Goal: Task Accomplishment & Management: Complete application form

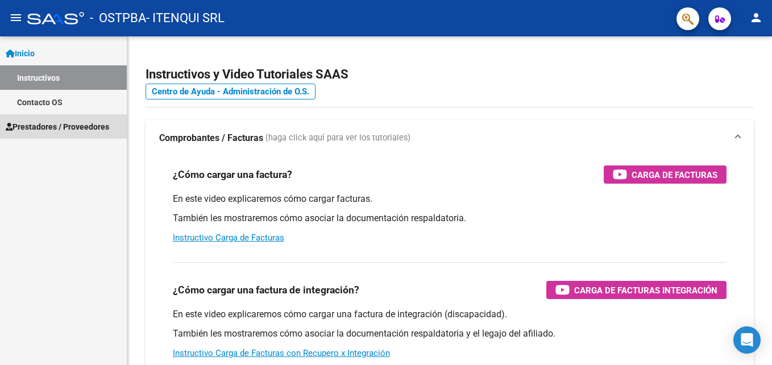
click at [70, 129] on span "Prestadores / Proveedores" at bounding box center [57, 127] width 103 height 13
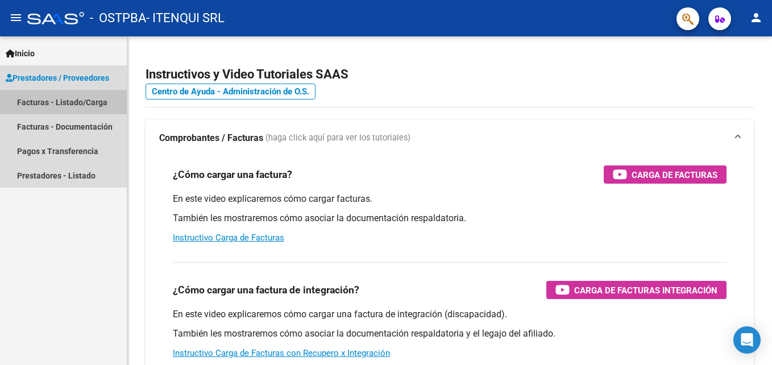
click at [58, 105] on link "Facturas - Listado/Carga" at bounding box center [63, 102] width 127 height 24
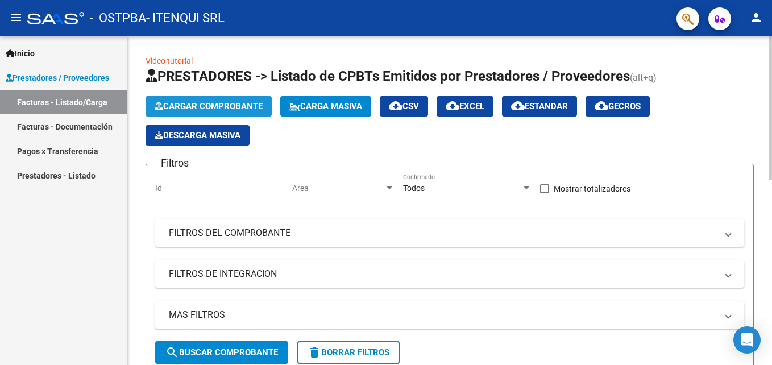
click at [175, 109] on span "Cargar Comprobante" at bounding box center [209, 106] width 108 height 10
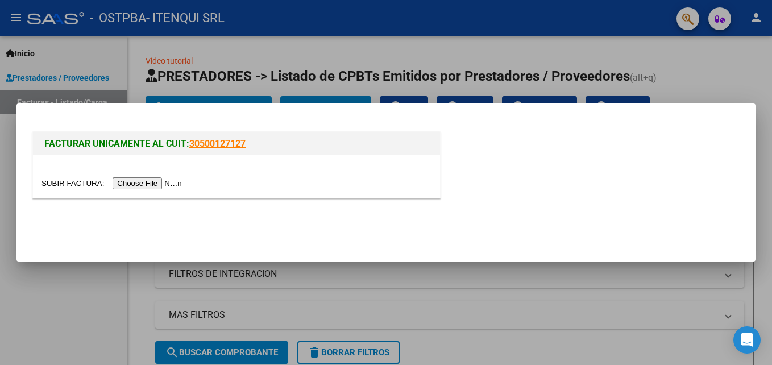
click at [145, 185] on input "file" at bounding box center [114, 183] width 144 height 12
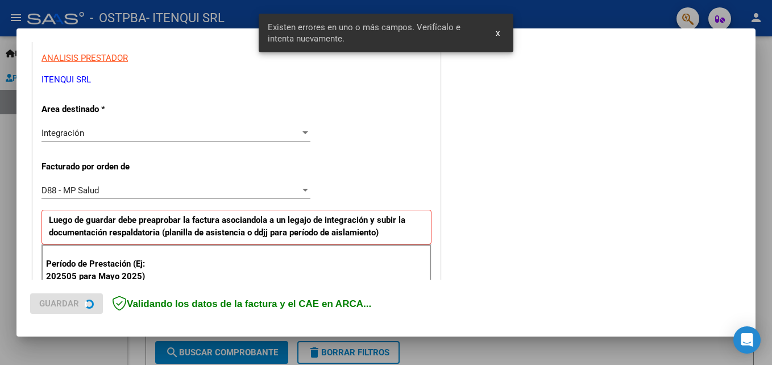
scroll to position [313, 0]
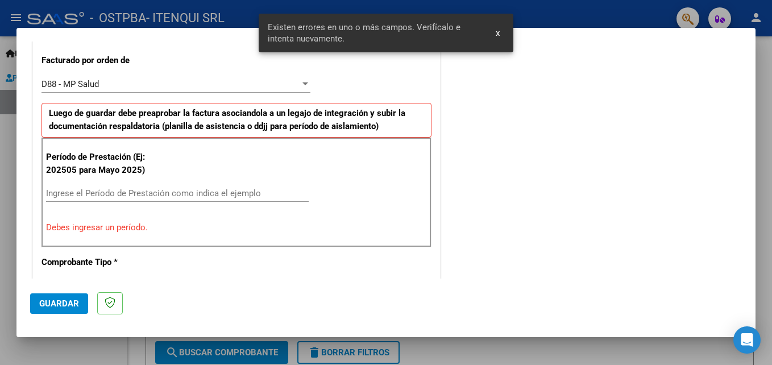
click at [101, 196] on input "Ingrese el Período de Prestación como indica el ejemplo" at bounding box center [177, 193] width 263 height 10
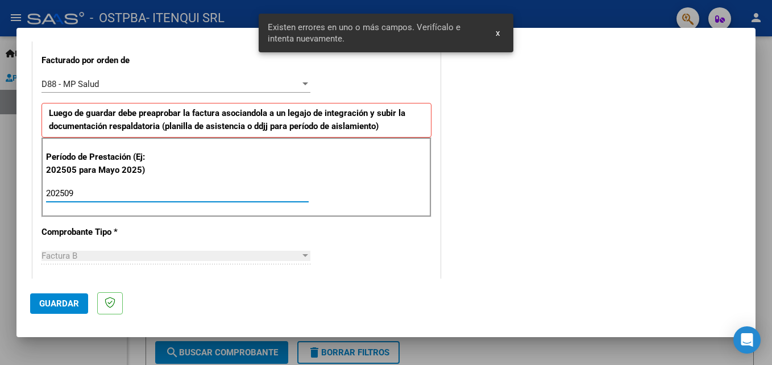
type input "202509"
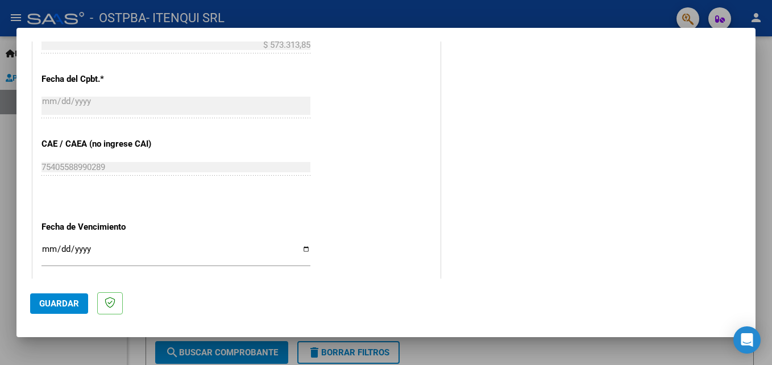
scroll to position [738, 0]
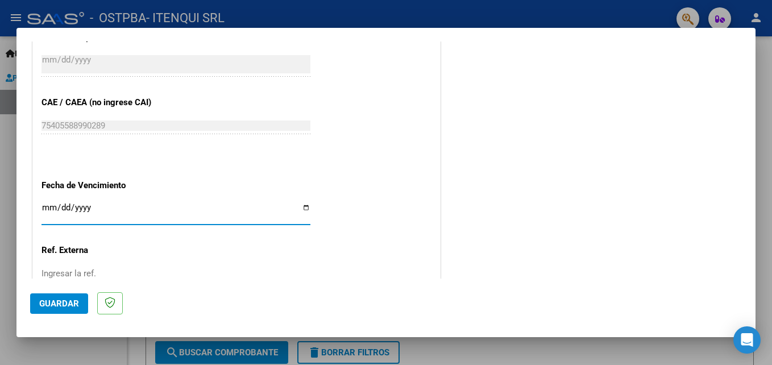
click at [305, 209] on input "Ingresar la fecha" at bounding box center [176, 212] width 269 height 18
type input "[DATE]"
click at [61, 303] on span "Guardar" at bounding box center [59, 303] width 40 height 10
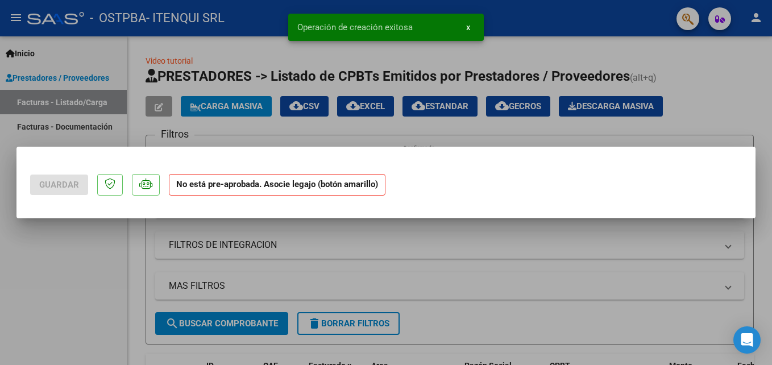
scroll to position [0, 0]
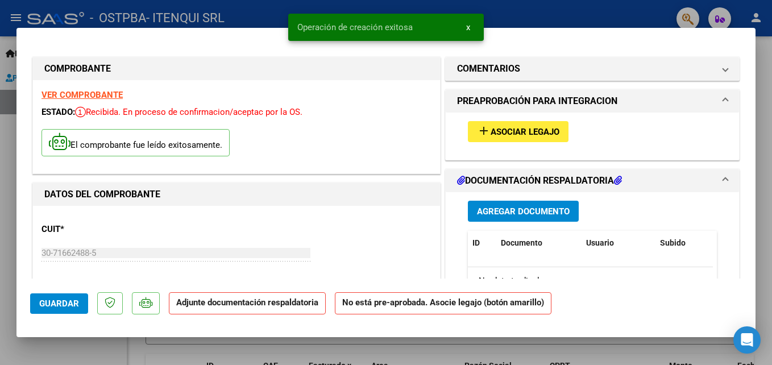
click at [530, 137] on button "add Asociar Legajo" at bounding box center [518, 131] width 101 height 21
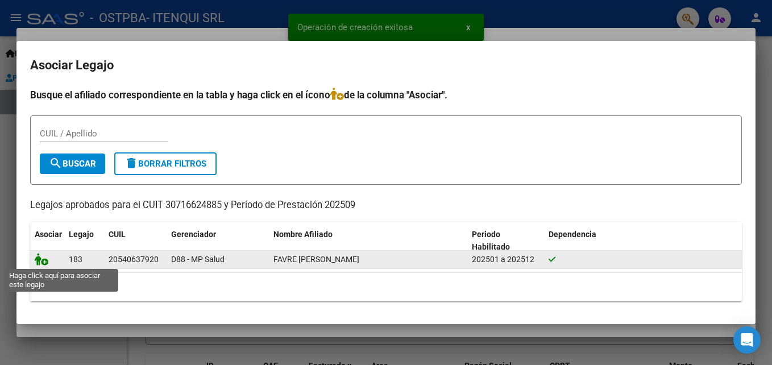
click at [45, 259] on icon at bounding box center [42, 259] width 14 height 13
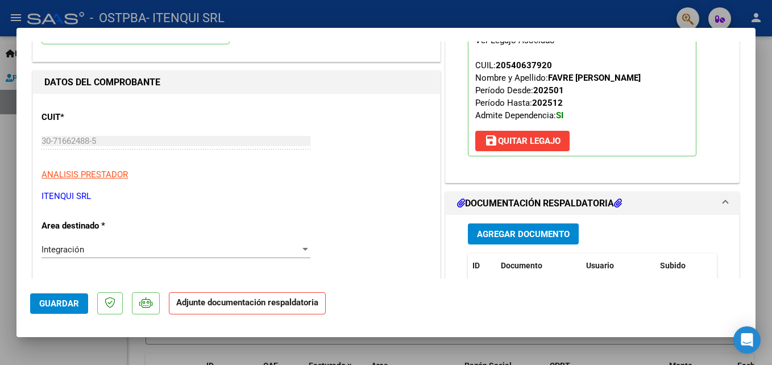
scroll to position [201, 0]
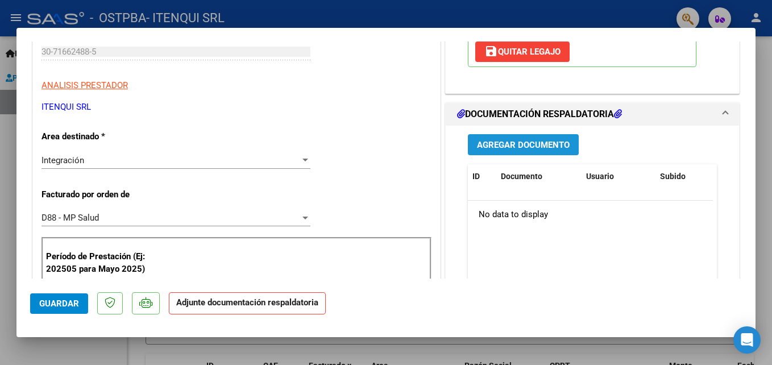
click at [499, 140] on span "Agregar Documento" at bounding box center [523, 145] width 93 height 10
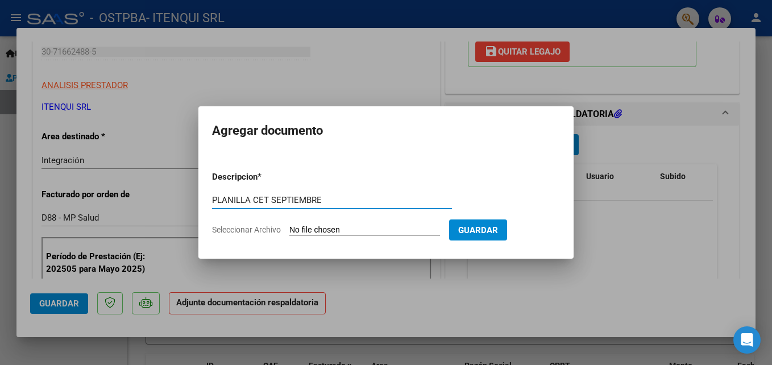
type input "PLANILLA CET SEPTIEMBRE"
click at [326, 226] on input "Seleccionar Archivo" at bounding box center [364, 230] width 151 height 11
type input "C:\fakepath\30716624885_3_2_8043.pdf"
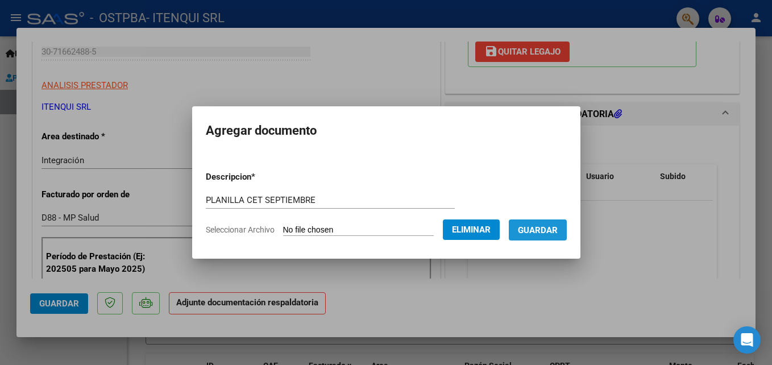
click at [540, 226] on span "Guardar" at bounding box center [538, 230] width 40 height 10
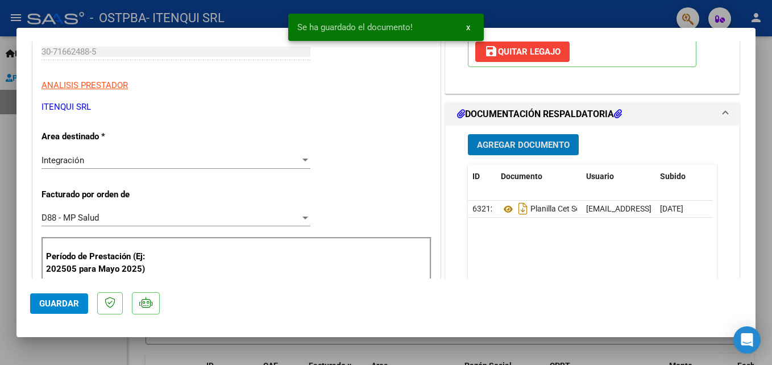
click at [515, 141] on span "Agregar Documento" at bounding box center [523, 145] width 93 height 10
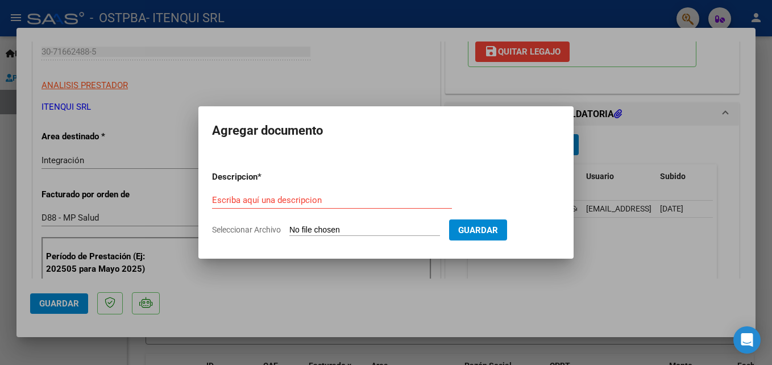
click at [370, 231] on input "Seleccionar Archivo" at bounding box center [364, 230] width 151 height 11
type input "C:\fakepath\AUTORIZACIONES.pdf"
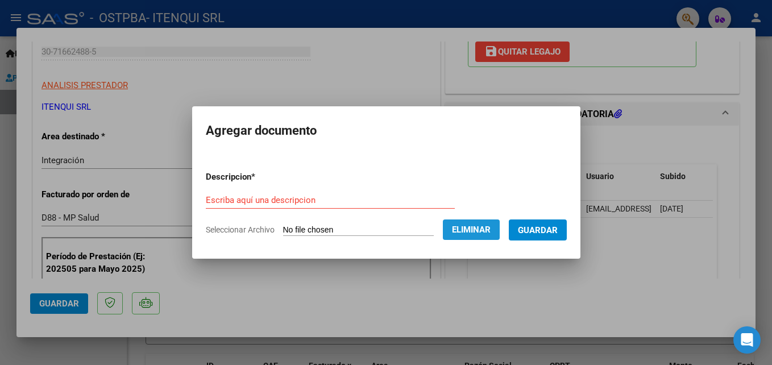
click at [472, 232] on span "Eliminar" at bounding box center [471, 230] width 39 height 10
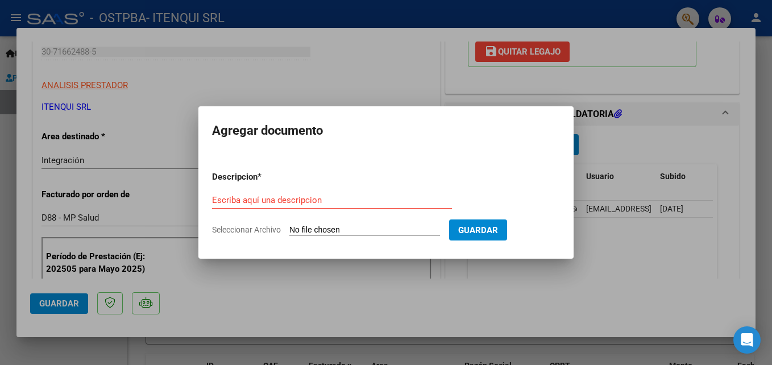
click at [416, 268] on div at bounding box center [386, 182] width 772 height 365
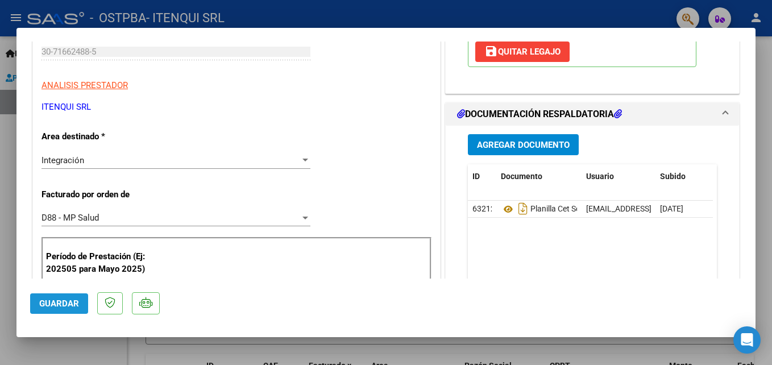
click at [71, 305] on span "Guardar" at bounding box center [59, 303] width 40 height 10
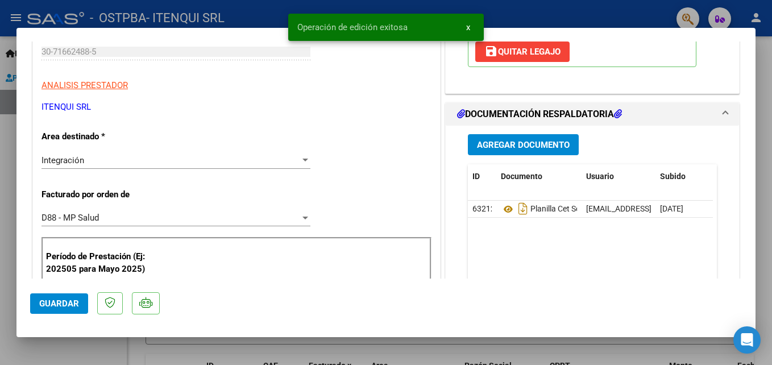
click at [83, 355] on div at bounding box center [386, 182] width 772 height 365
type input "$ 0,00"
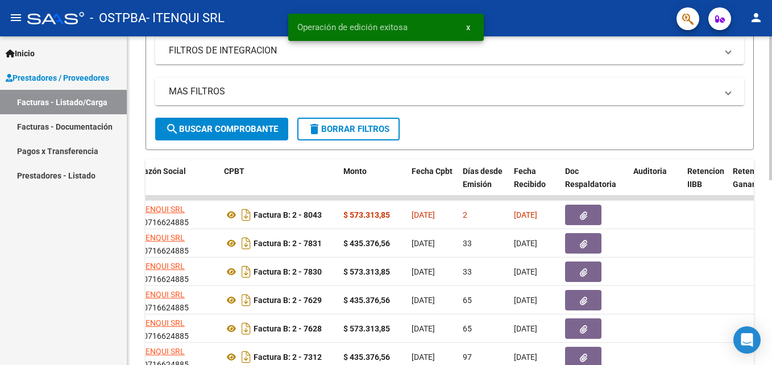
scroll to position [0, 326]
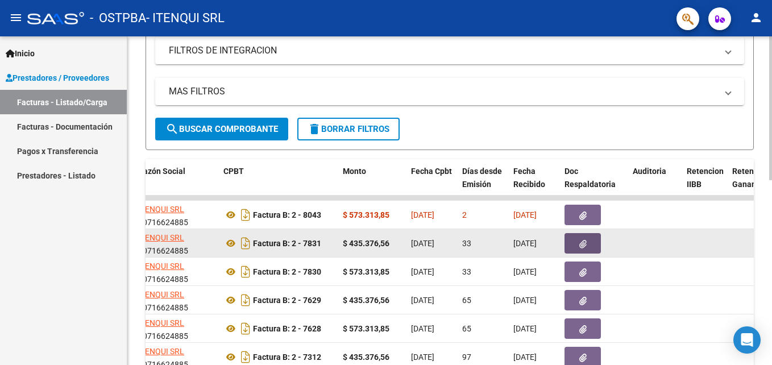
click at [574, 244] on button "button" at bounding box center [583, 243] width 36 height 20
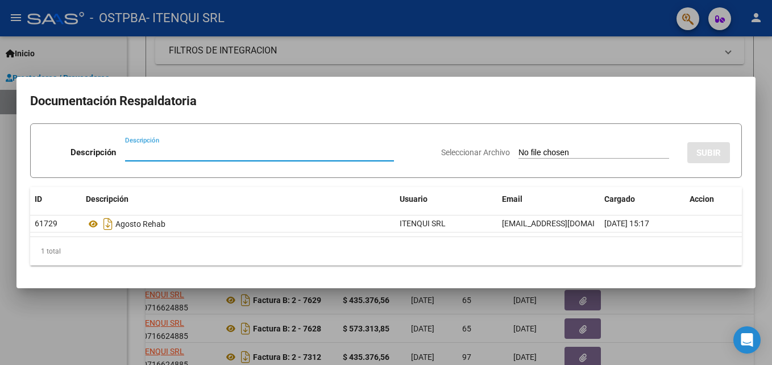
click at [619, 68] on div at bounding box center [386, 182] width 772 height 365
